Goal: Task Accomplishment & Management: Use online tool/utility

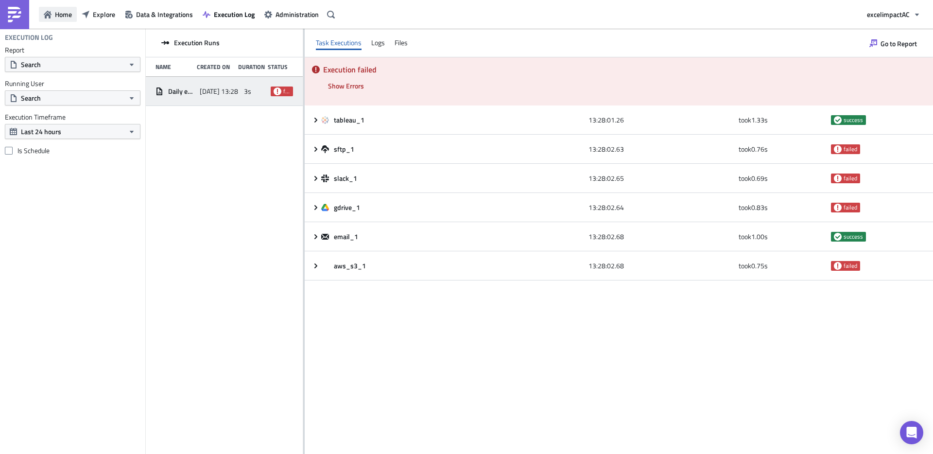
click at [62, 14] on span "Home" at bounding box center [63, 14] width 17 height 10
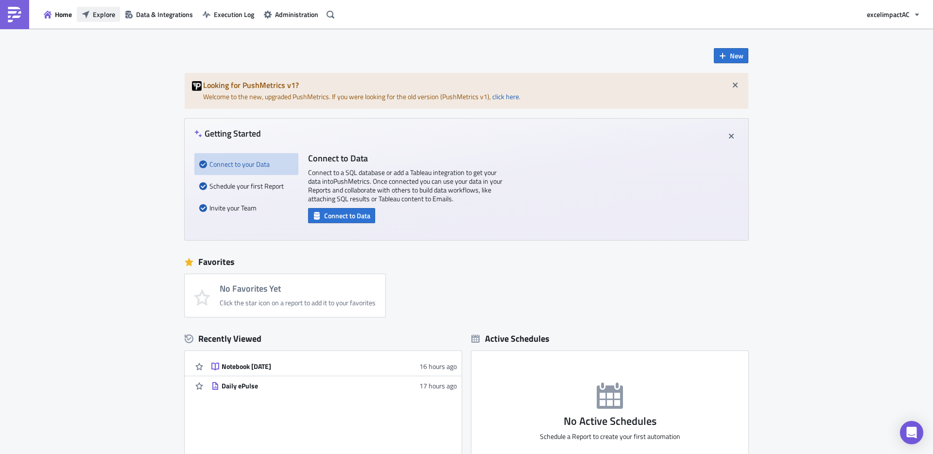
click at [102, 13] on span "Explore" at bounding box center [104, 14] width 22 height 10
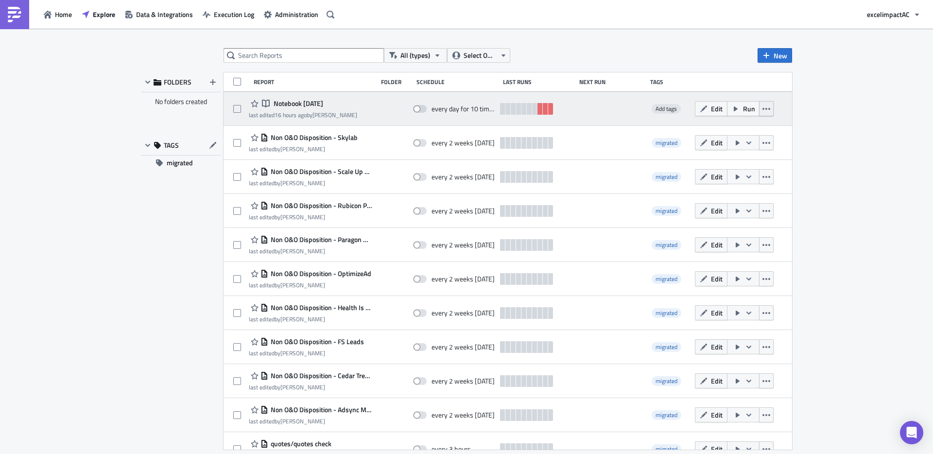
click at [763, 112] on icon "button" at bounding box center [766, 109] width 8 height 8
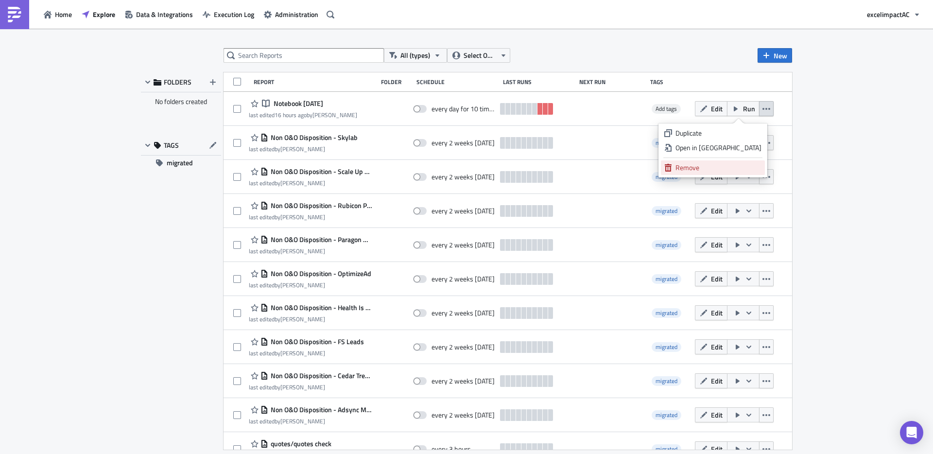
click at [720, 165] on div "Remove" at bounding box center [718, 168] width 86 height 10
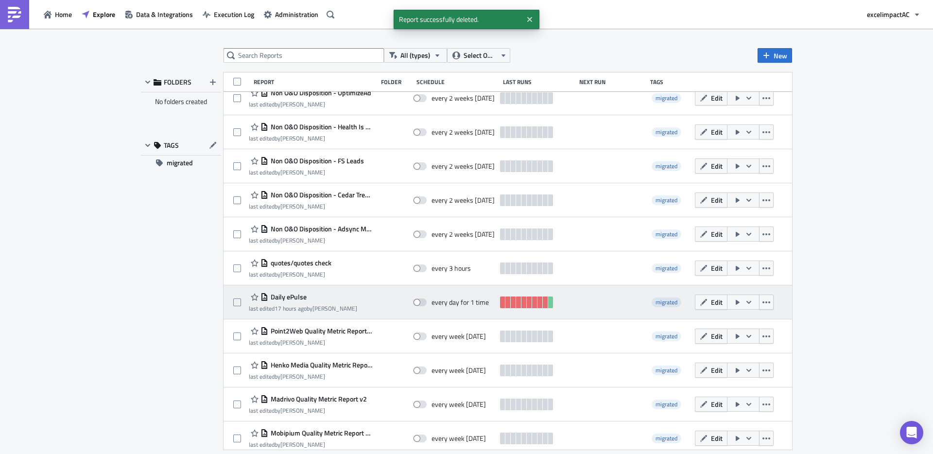
scroll to position [148, 0]
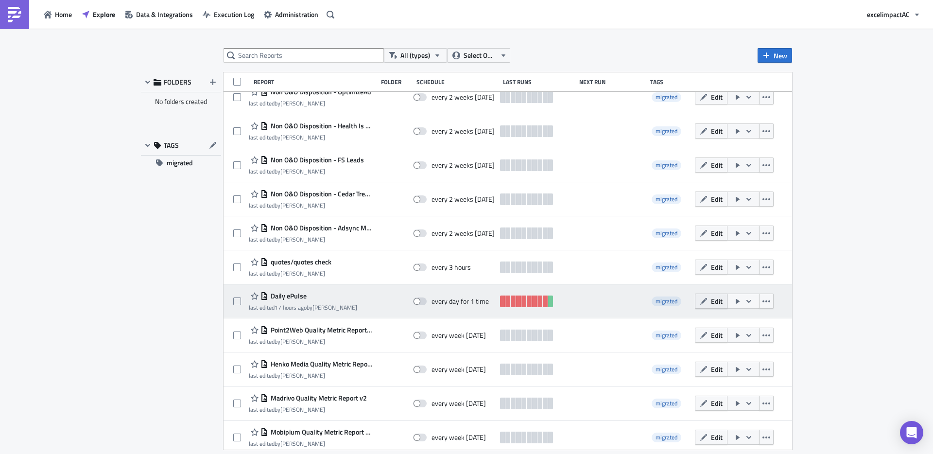
click at [711, 303] on span "Edit" at bounding box center [717, 301] width 12 height 10
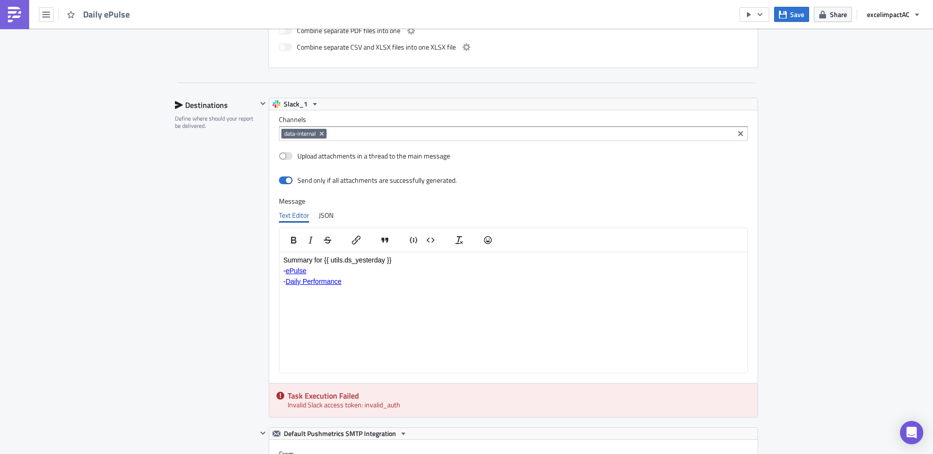
scroll to position [590, 0]
click at [299, 106] on span "Slack_1" at bounding box center [296, 105] width 24 height 12
click at [306, 134] on div "Slack_2" at bounding box center [317, 135] width 69 height 10
click at [300, 107] on span "Slack_2" at bounding box center [296, 105] width 24 height 12
click at [307, 118] on div "Slack_1" at bounding box center [317, 121] width 69 height 10
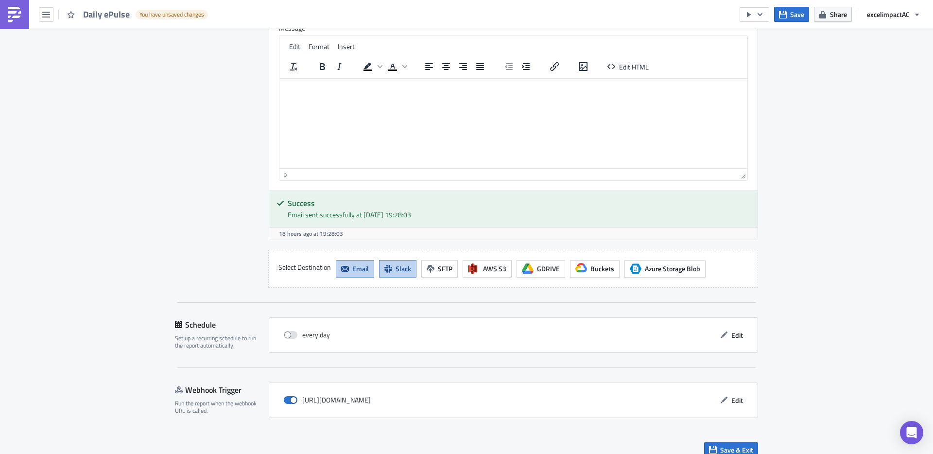
scroll to position [1219, 0]
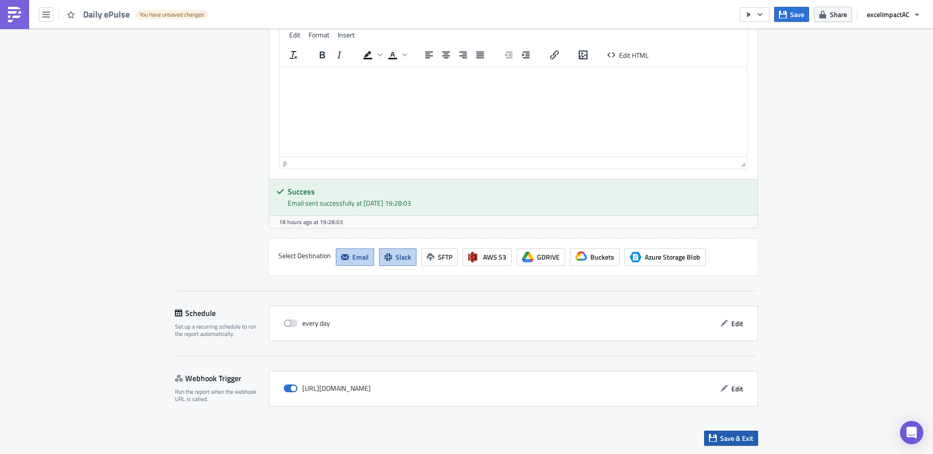
click at [737, 439] on span "Save & Exit" at bounding box center [736, 438] width 33 height 10
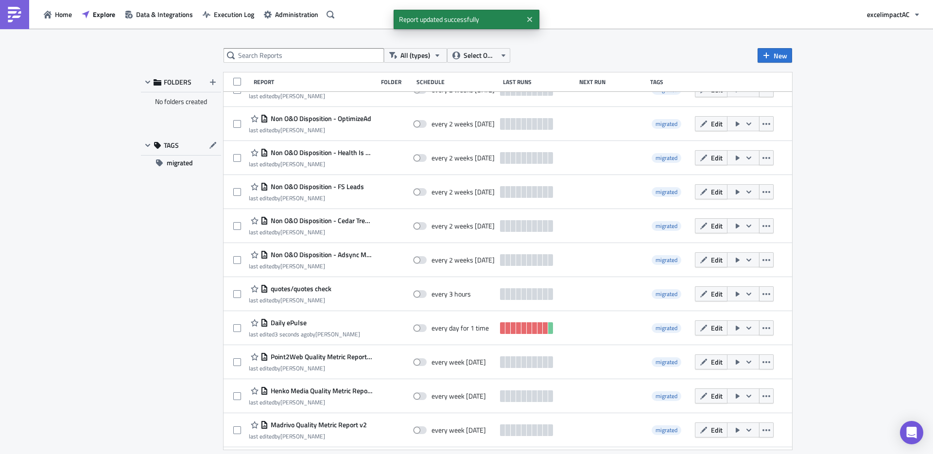
scroll to position [177, 0]
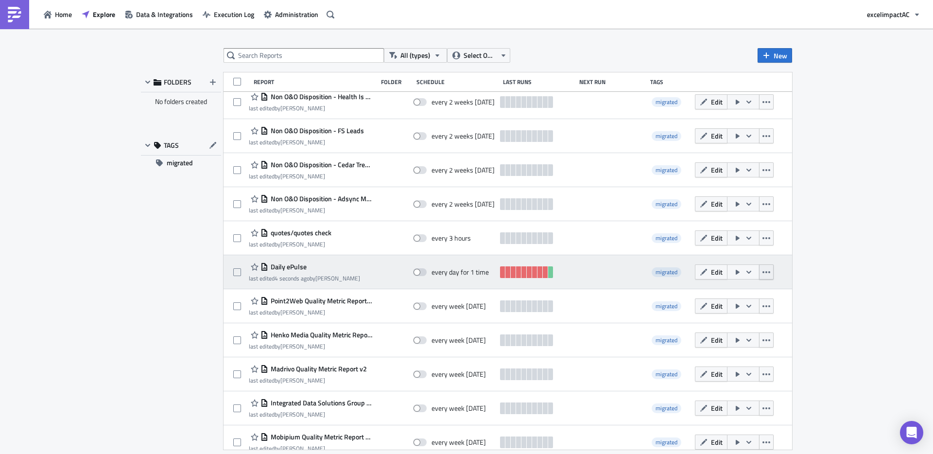
click at [762, 274] on icon "button" at bounding box center [766, 272] width 8 height 8
click at [745, 274] on icon "button" at bounding box center [749, 272] width 8 height 8
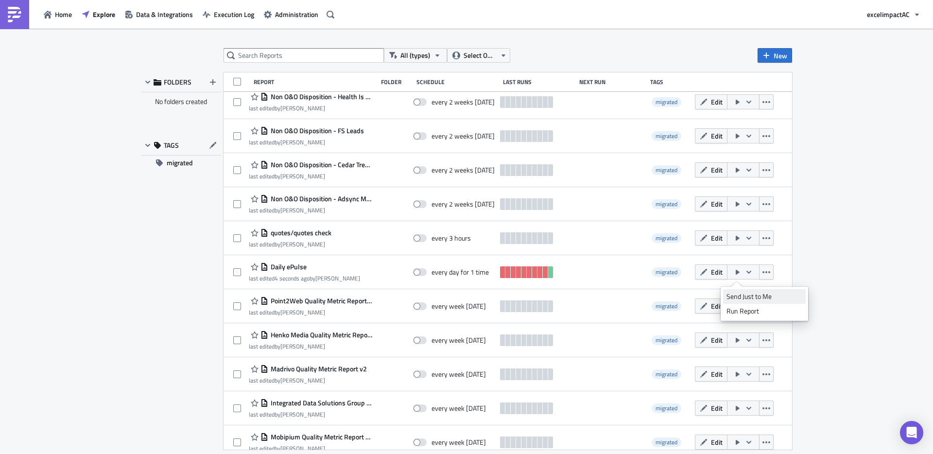
click at [741, 293] on div "Send Just to Me" at bounding box center [764, 296] width 76 height 10
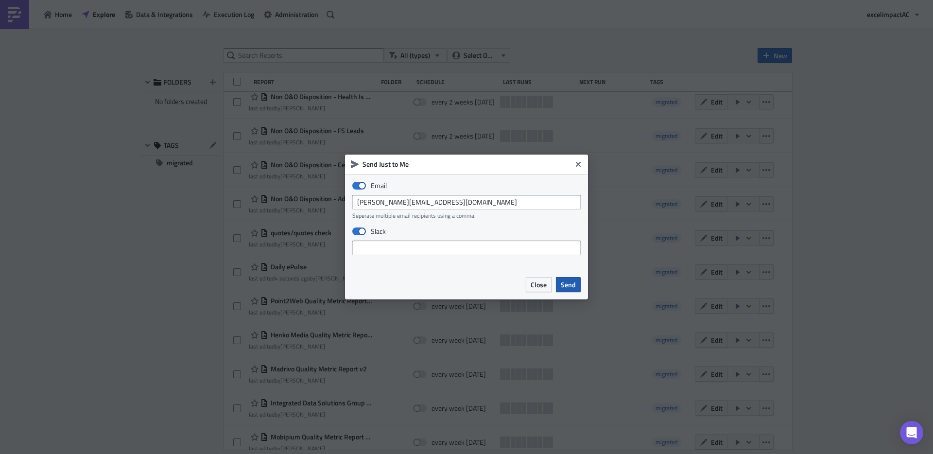
click at [566, 282] on span "Send" at bounding box center [568, 284] width 15 height 10
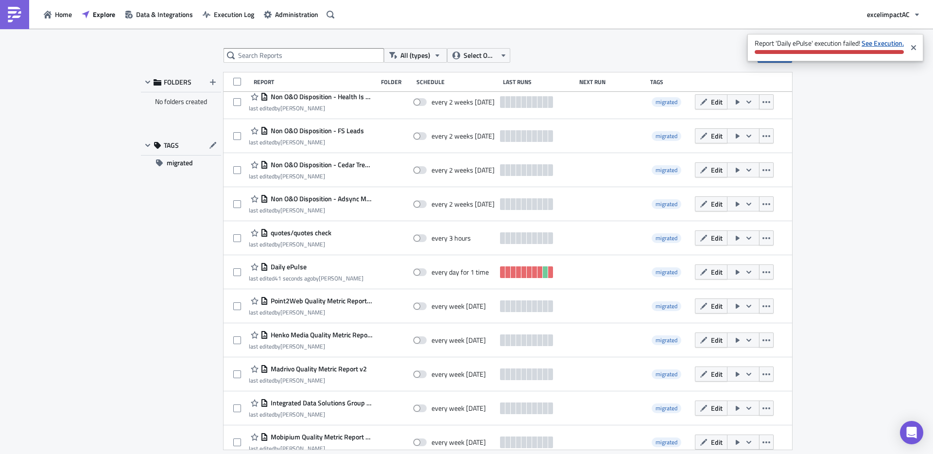
click at [874, 44] on strong "See Execution." at bounding box center [882, 43] width 42 height 10
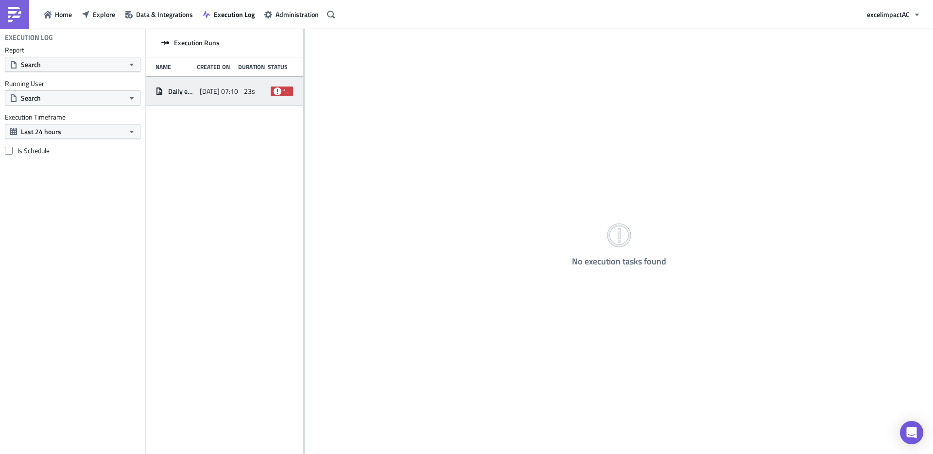
click at [273, 90] on icon at bounding box center [277, 91] width 8 height 8
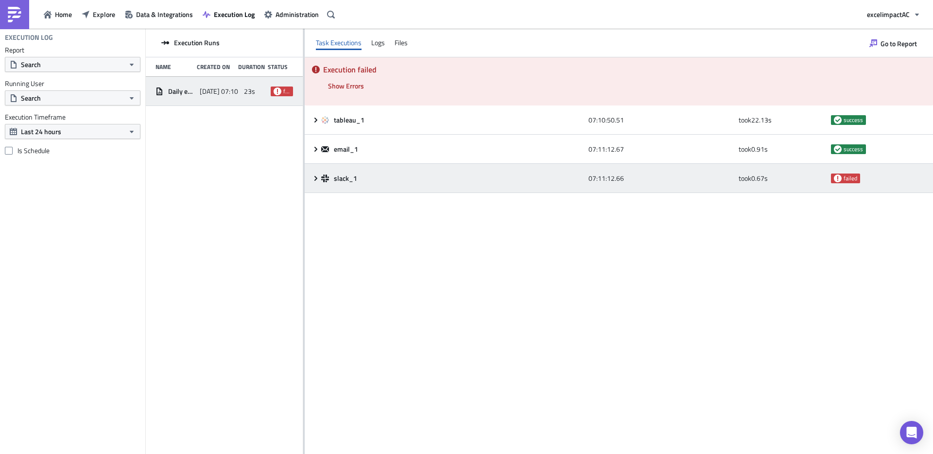
click at [316, 182] on div "slack_1 07:11:12.66 took 0.67 s failed" at bounding box center [619, 178] width 628 height 29
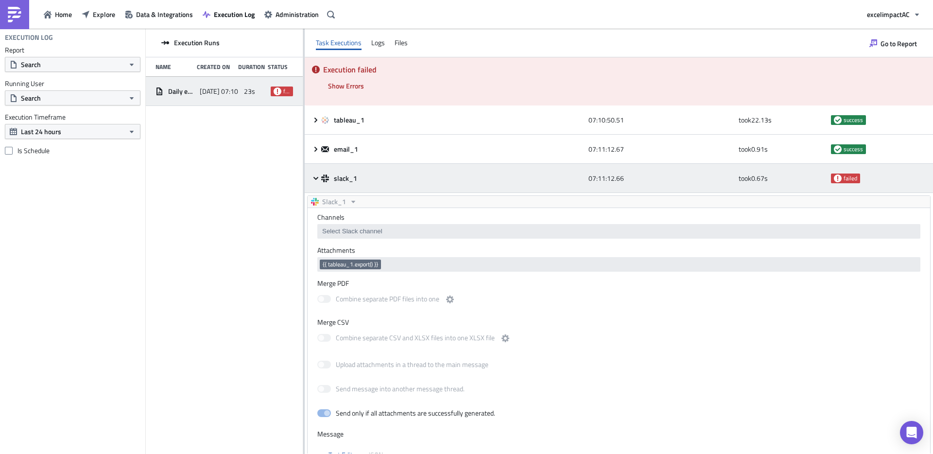
click at [843, 179] on span "failed" at bounding box center [850, 178] width 14 height 8
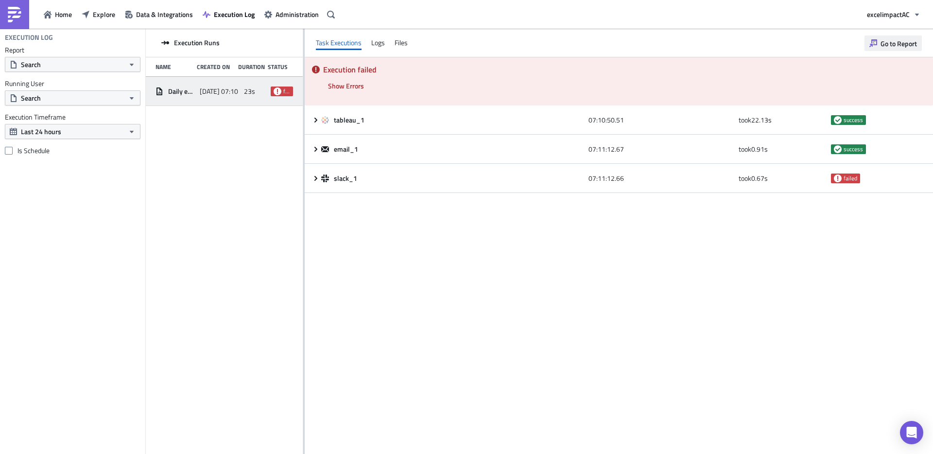
click at [897, 42] on span "Go to Report" at bounding box center [898, 43] width 36 height 10
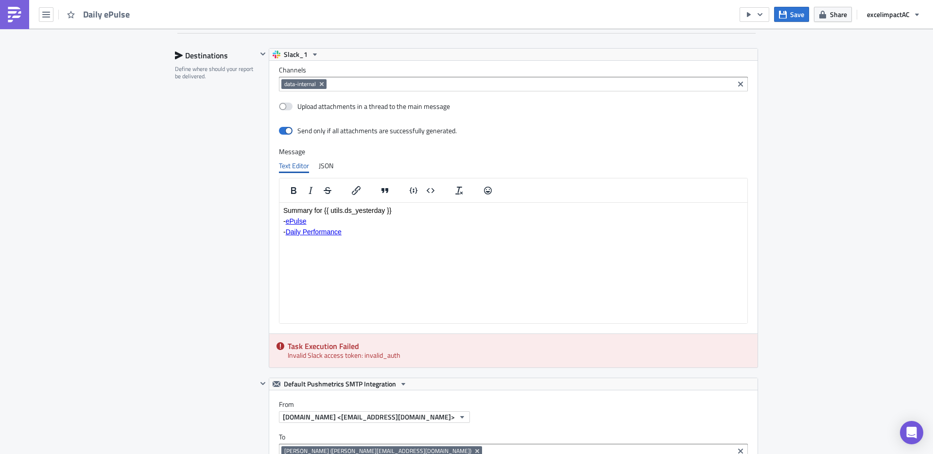
scroll to position [638, 0]
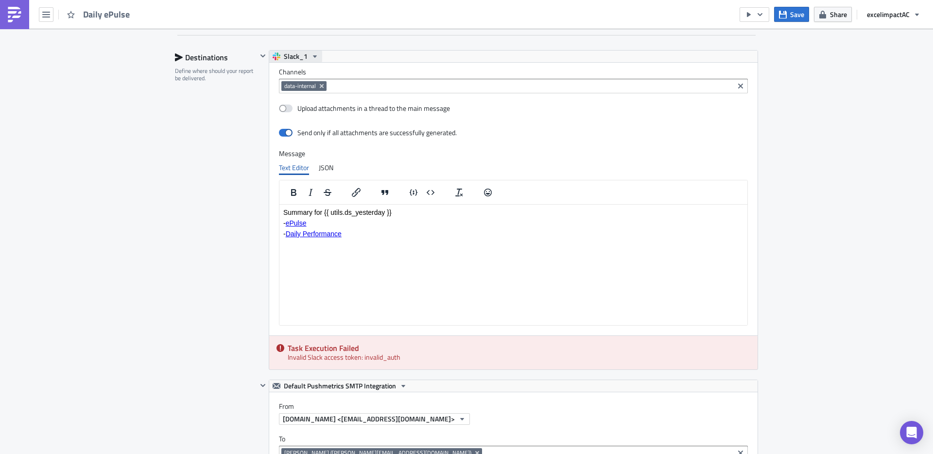
click at [311, 57] on icon "button" at bounding box center [315, 56] width 8 height 8
click at [303, 87] on div "Slack_2" at bounding box center [317, 87] width 69 height 10
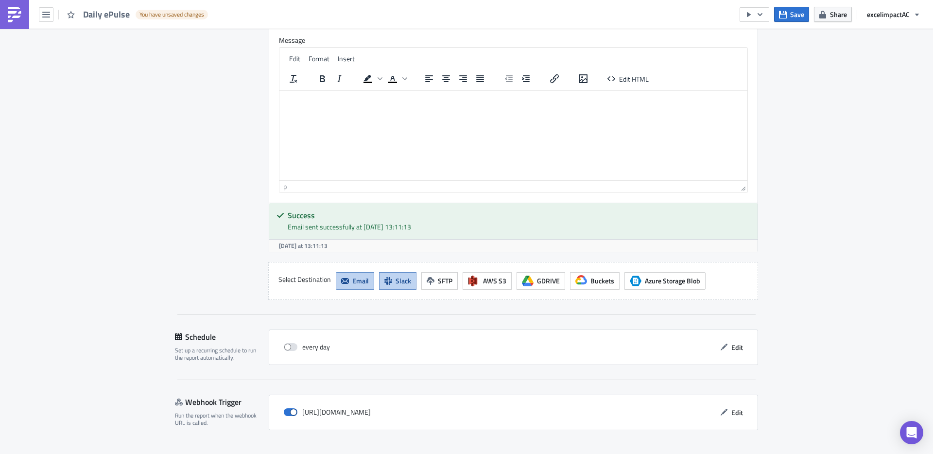
scroll to position [1219, 0]
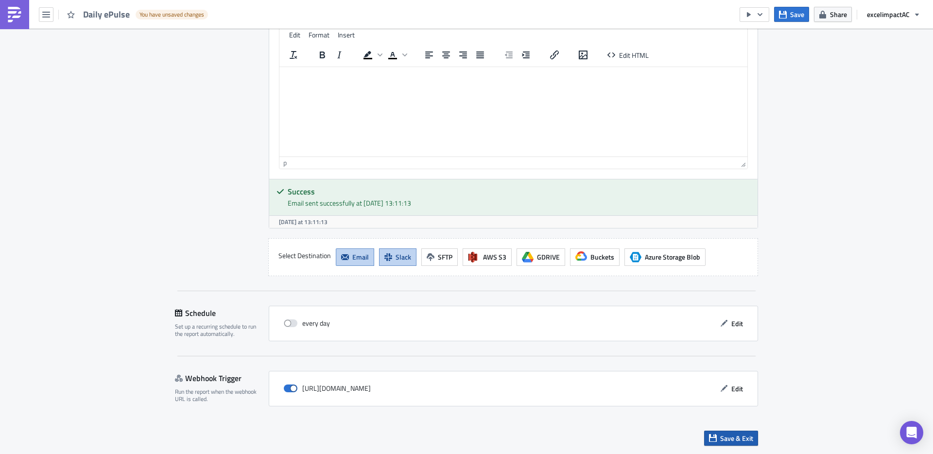
click at [730, 441] on span "Save & Exit" at bounding box center [736, 438] width 33 height 10
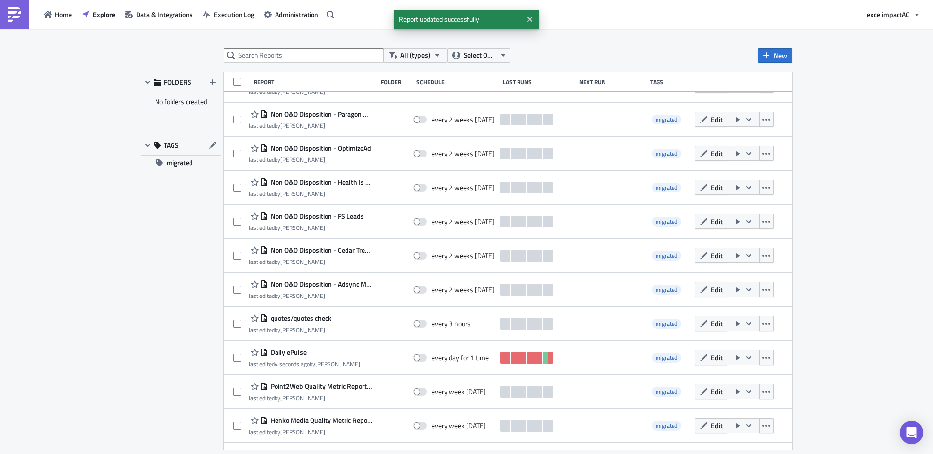
scroll to position [107, 0]
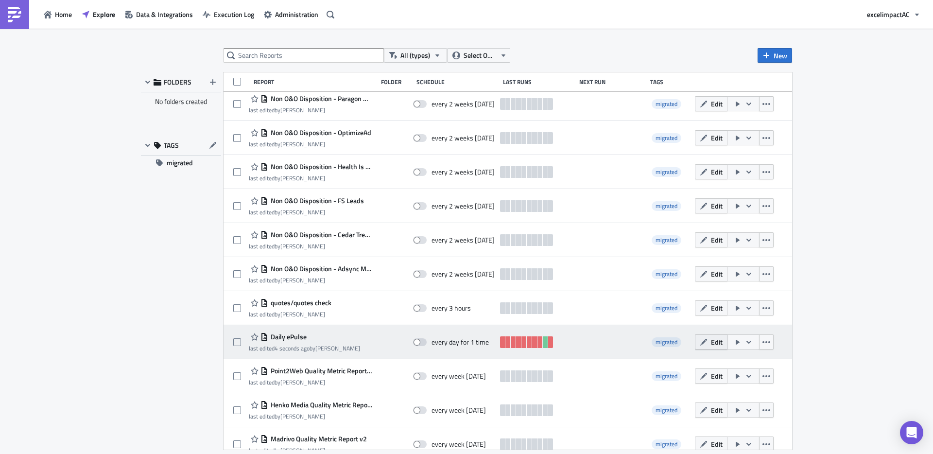
click at [712, 342] on span "Edit" at bounding box center [717, 342] width 12 height 10
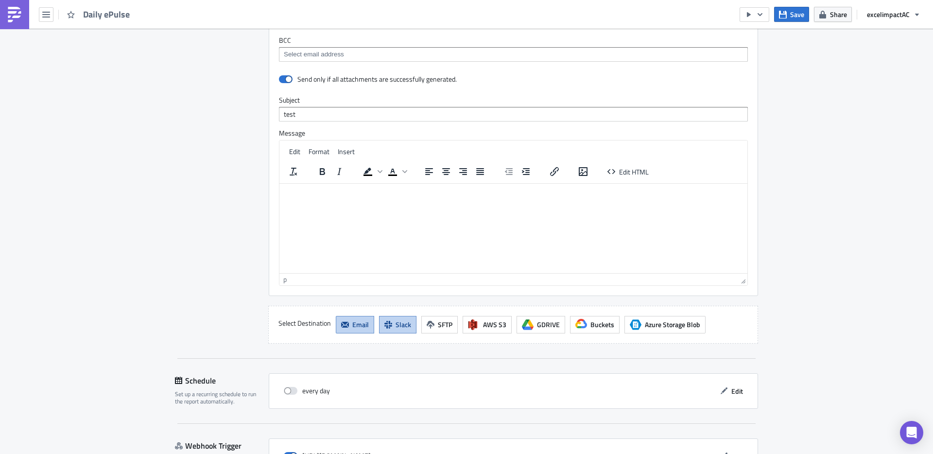
scroll to position [1136, 0]
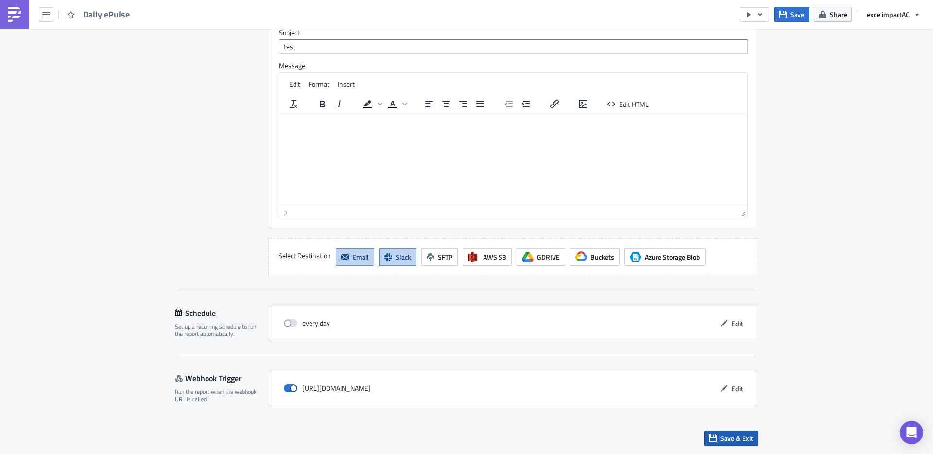
click at [729, 442] on span "Save & Exit" at bounding box center [736, 438] width 33 height 10
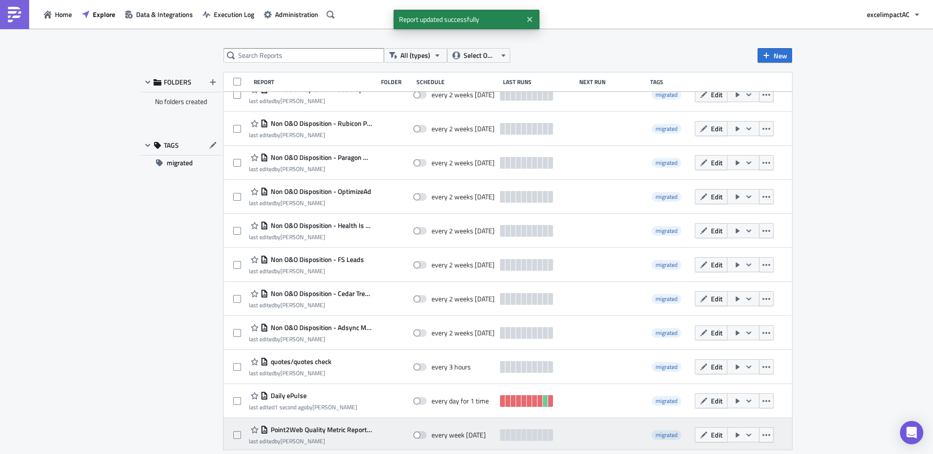
scroll to position [78, 0]
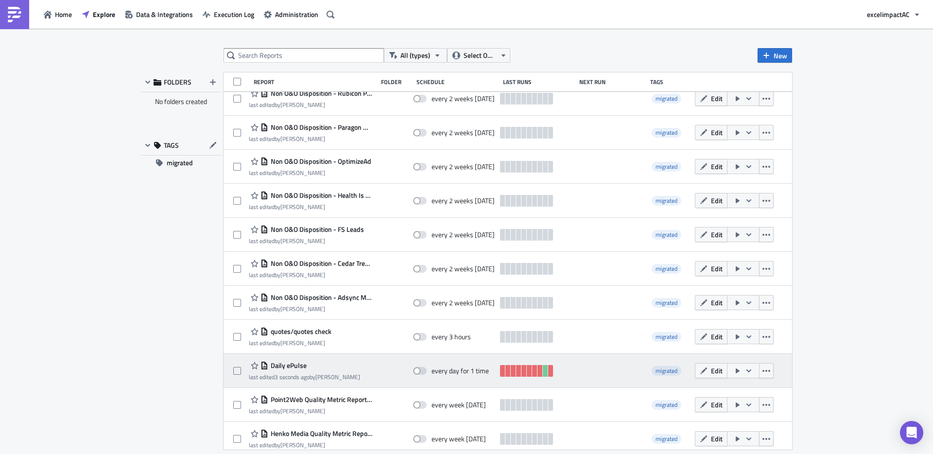
click at [745, 372] on icon "button" at bounding box center [749, 371] width 8 height 8
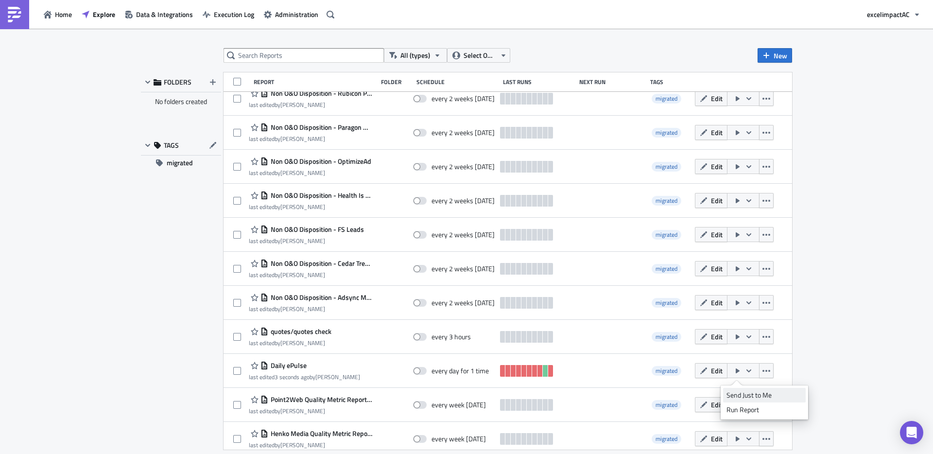
click at [748, 393] on div "Send Just to Me" at bounding box center [764, 395] width 76 height 10
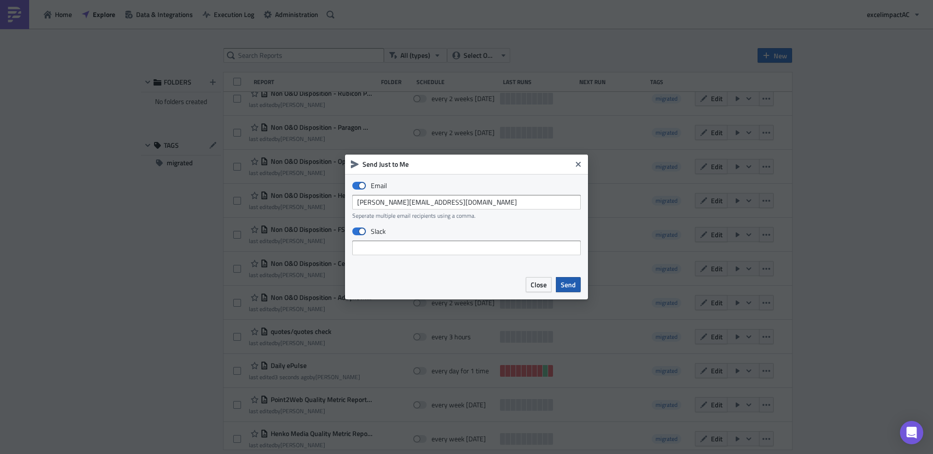
click at [570, 283] on span "Send" at bounding box center [568, 284] width 15 height 10
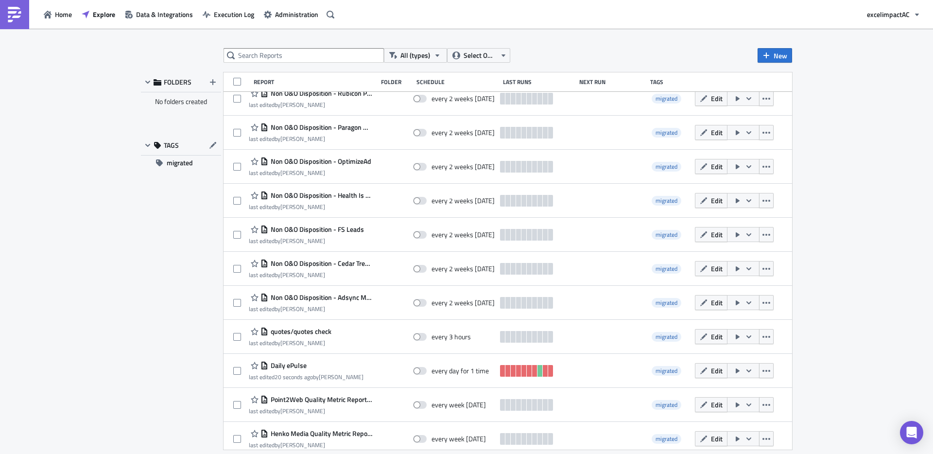
scroll to position [78, 0]
click at [503, 56] on icon "button" at bounding box center [503, 55] width 8 height 8
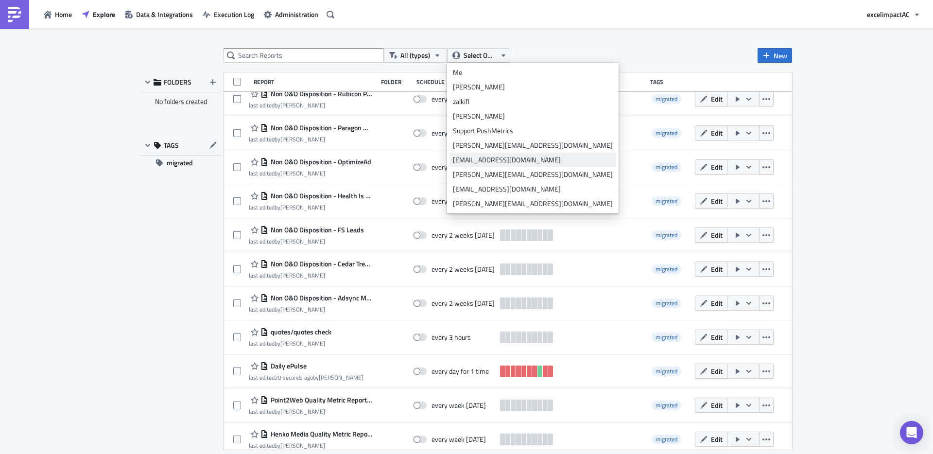
scroll to position [0, 0]
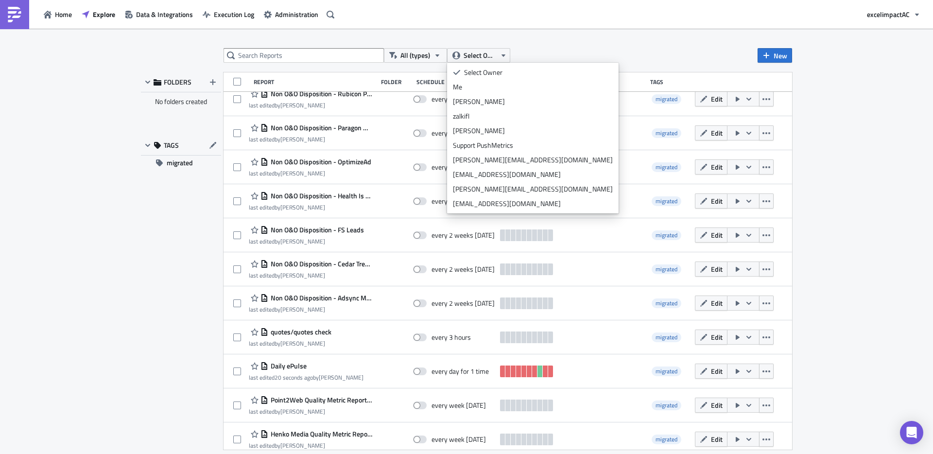
click at [844, 143] on div "All (types) Select Owner New FOLDERS No folders created TAGS migrated Report Fo…" at bounding box center [466, 242] width 933 height 426
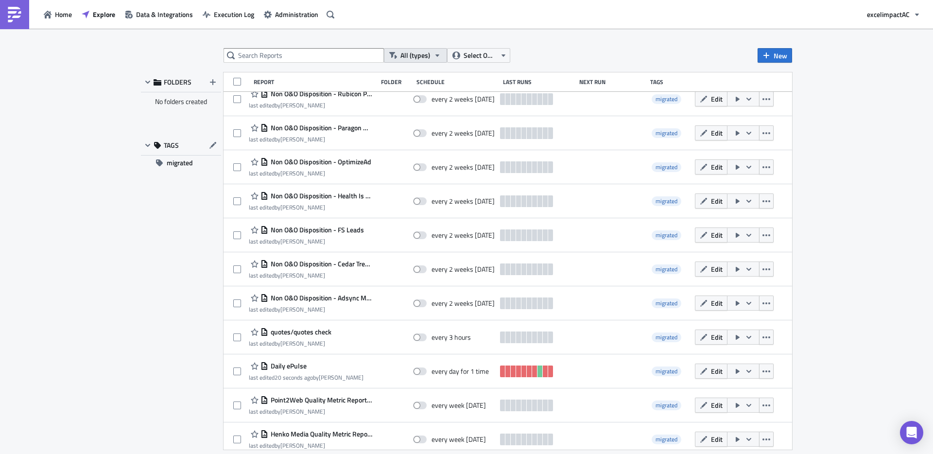
click at [411, 57] on span "All (types)" at bounding box center [415, 55] width 30 height 11
click at [424, 115] on div "Tableau Dashboard Embed" at bounding box center [438, 116] width 75 height 10
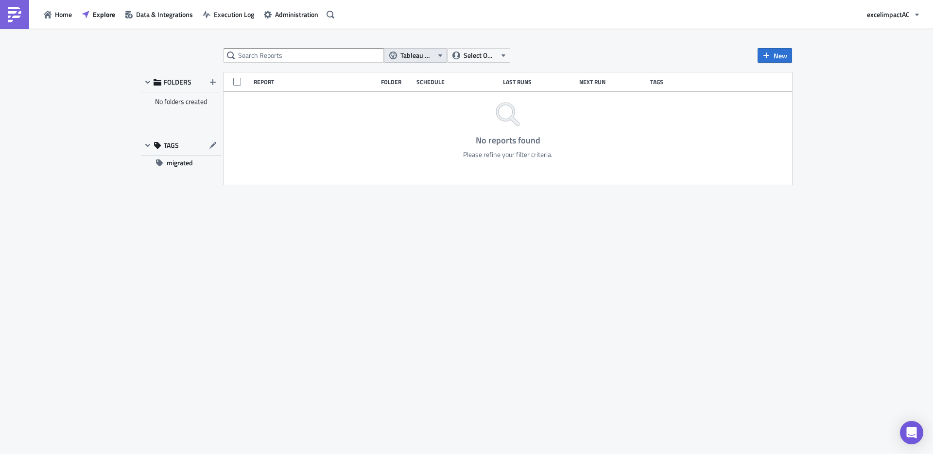
click at [408, 56] on span "Tableau Dashboard Embed" at bounding box center [416, 55] width 33 height 11
click at [408, 88] on div "Report" at bounding box center [438, 87] width 75 height 10
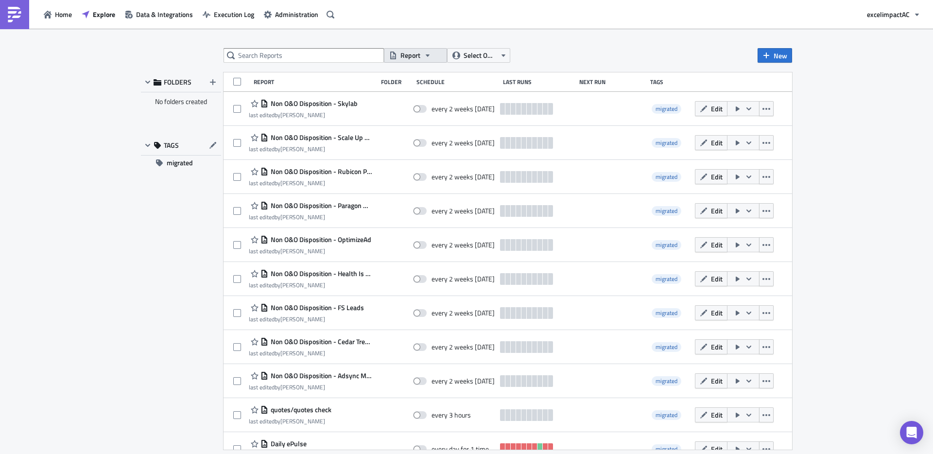
click at [413, 52] on span "Report" at bounding box center [410, 55] width 20 height 11
click at [416, 69] on div "All (types)" at bounding box center [438, 73] width 75 height 10
click at [70, 12] on span "Home" at bounding box center [63, 14] width 17 height 10
